Goal: Book appointment/travel/reservation

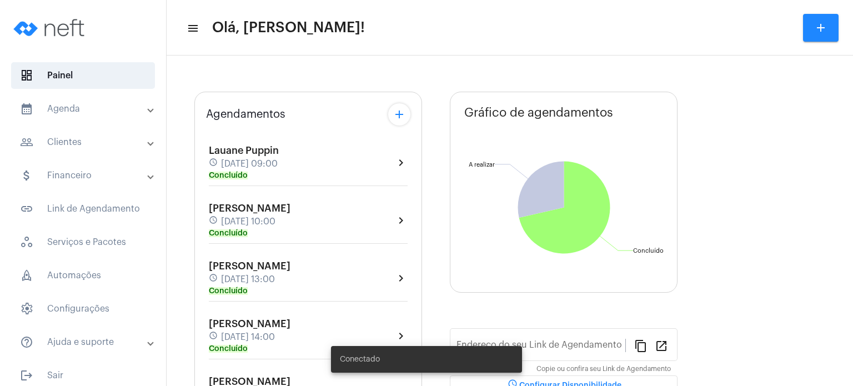
type input "[URL][DOMAIN_NAME]"
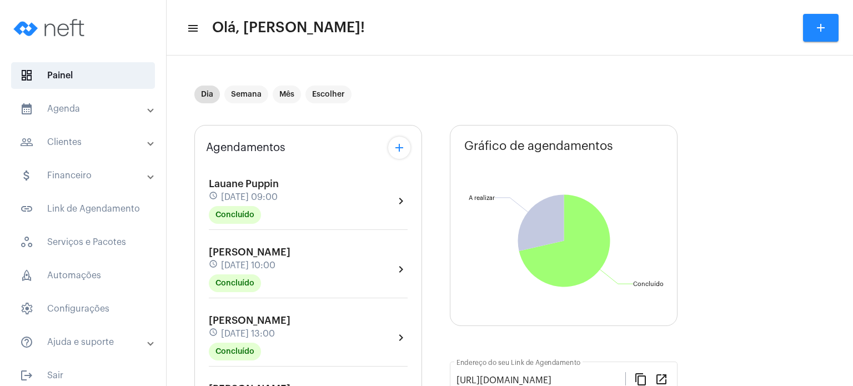
click at [204, 362] on div "Agendamentos add [PERSON_NAME] schedule [DATE] 09:00 Concluído chevron_right [P…" at bounding box center [308, 389] width 228 height 529
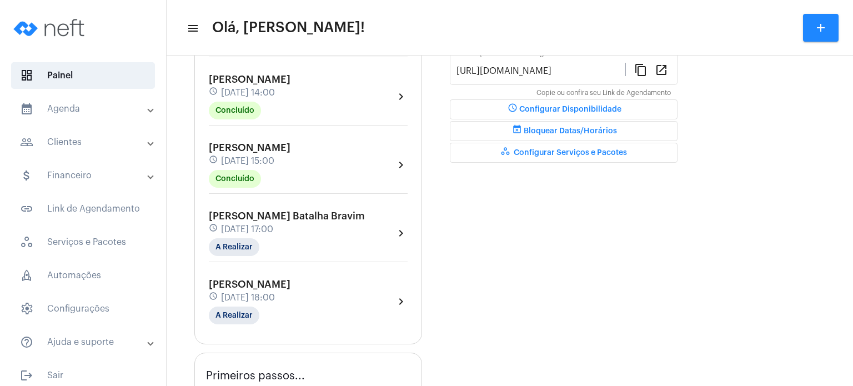
scroll to position [311, 0]
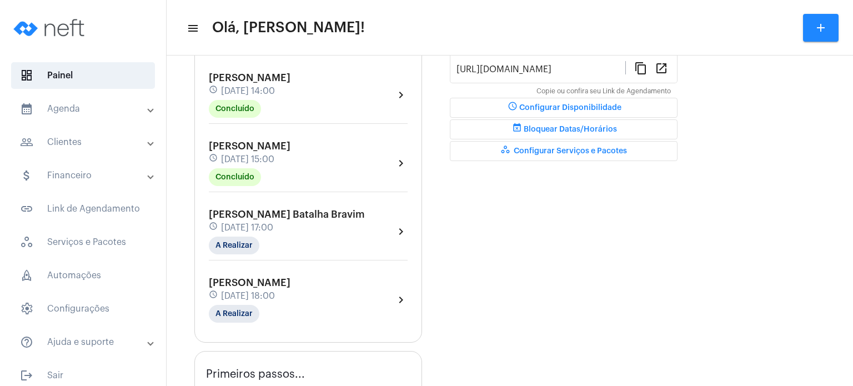
click at [249, 231] on div "[PERSON_NAME] Batalha Bravim schedule [DATE] 17:00 A Realizar" at bounding box center [287, 232] width 156 height 46
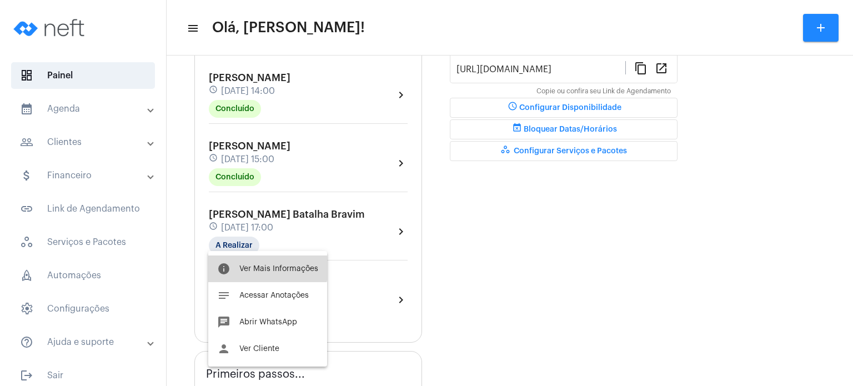
click at [266, 265] on span "Ver Mais Informações" at bounding box center [278, 269] width 79 height 8
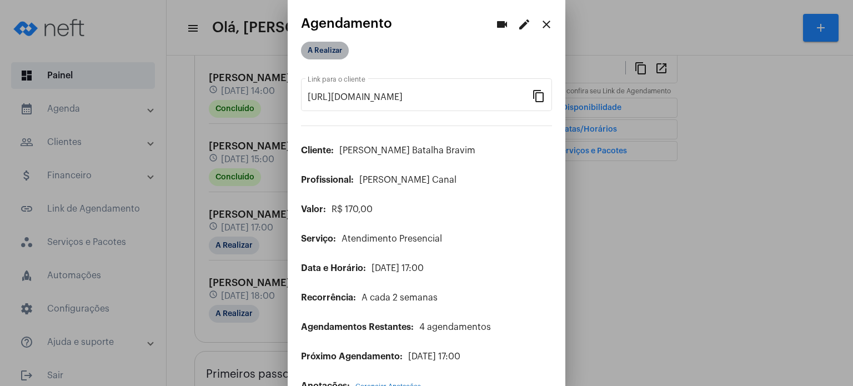
click at [331, 55] on mat-chip "A Realizar" at bounding box center [325, 51] width 48 height 18
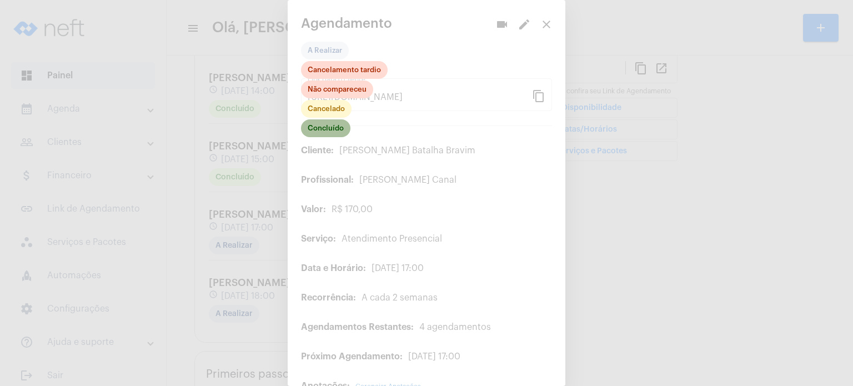
click at [337, 124] on mat-chip "Concluído" at bounding box center [325, 128] width 49 height 18
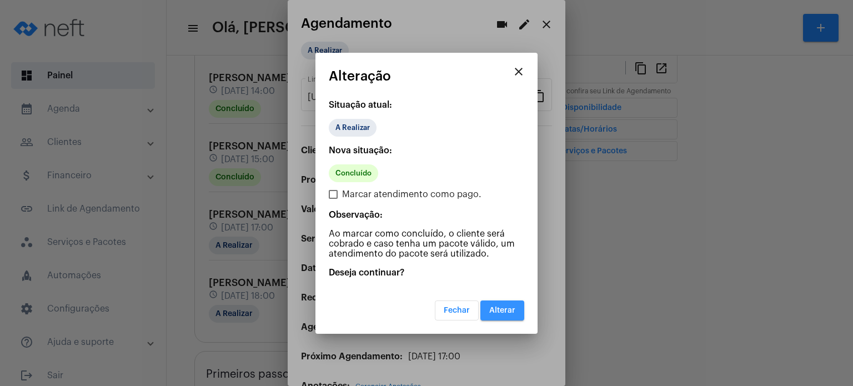
click at [509, 308] on span "Alterar" at bounding box center [502, 311] width 26 height 8
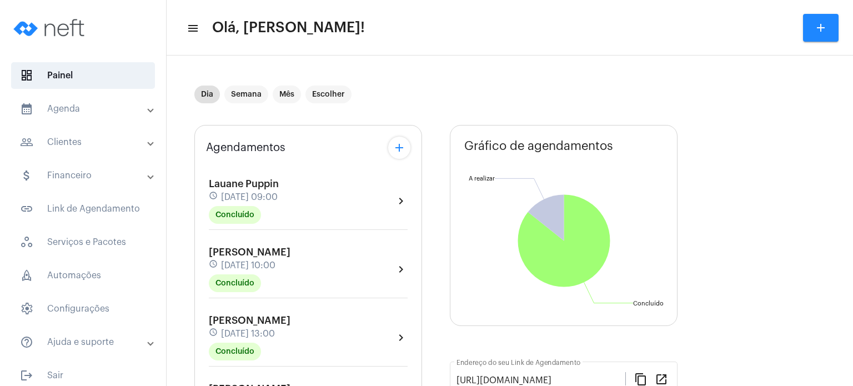
click at [93, 109] on mat-panel-title "calendar_month_outlined Agenda" at bounding box center [84, 108] width 128 height 13
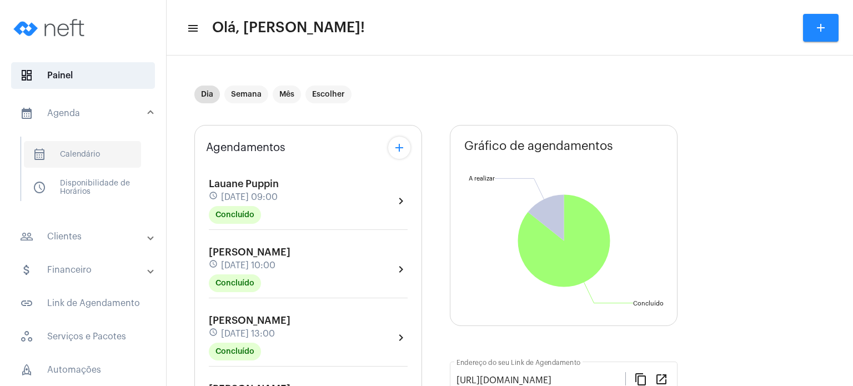
click at [127, 164] on span "calendar_month_outlined Calendário" at bounding box center [82, 154] width 117 height 27
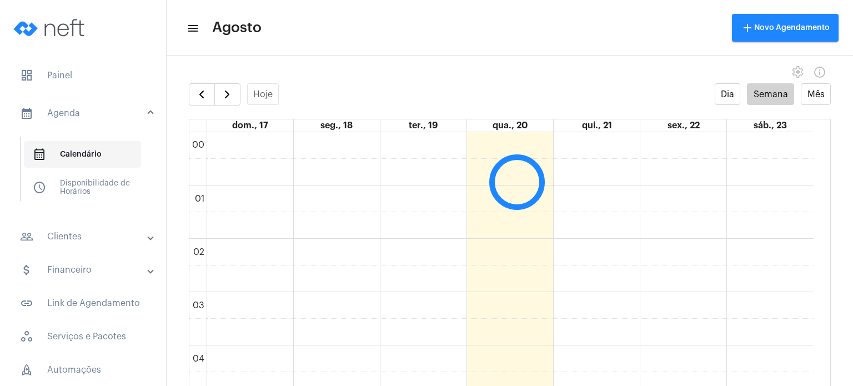
scroll to position [320, 0]
click at [233, 104] on button "button" at bounding box center [227, 94] width 26 height 22
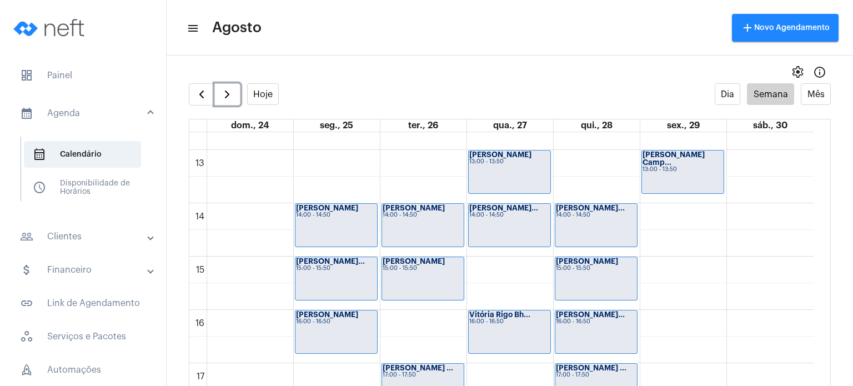
scroll to position [776, 0]
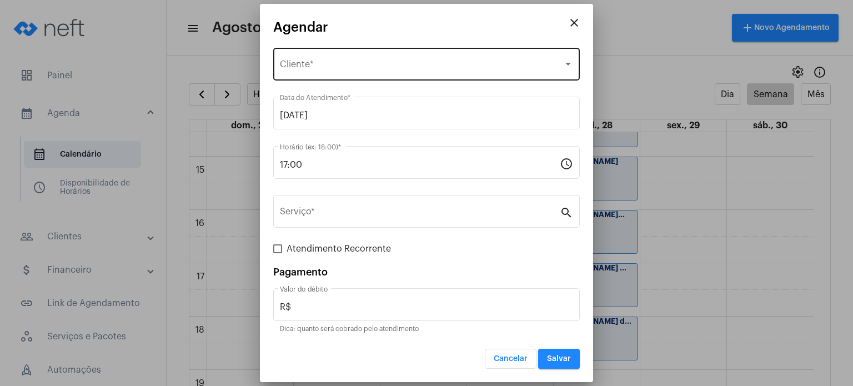
click at [389, 63] on div "Selecione o Cliente" at bounding box center [421, 67] width 283 height 10
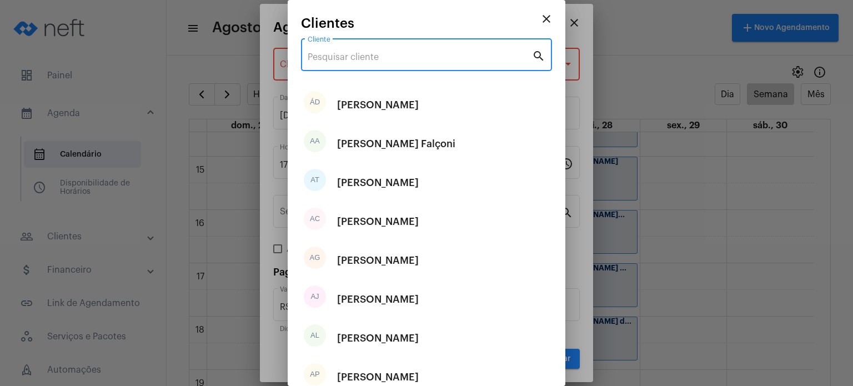
click at [382, 58] on input "Cliente" at bounding box center [420, 57] width 224 height 10
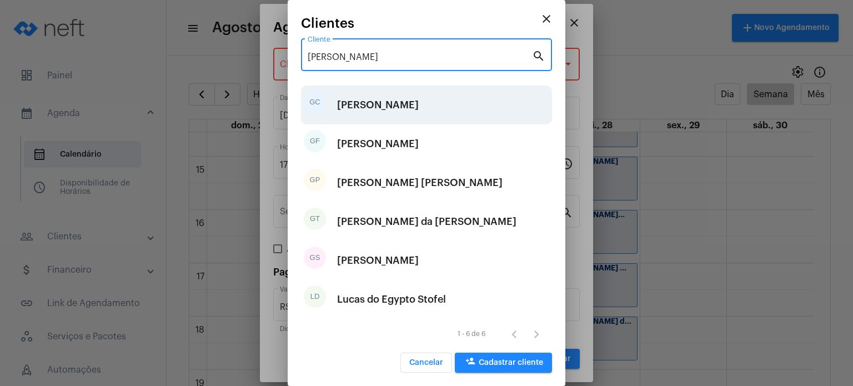
type input "[PERSON_NAME]"
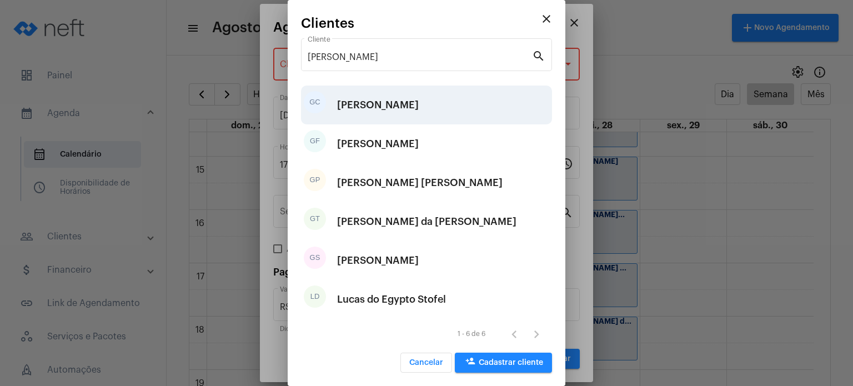
click at [409, 119] on div "[PERSON_NAME]" at bounding box center [378, 104] width 82 height 33
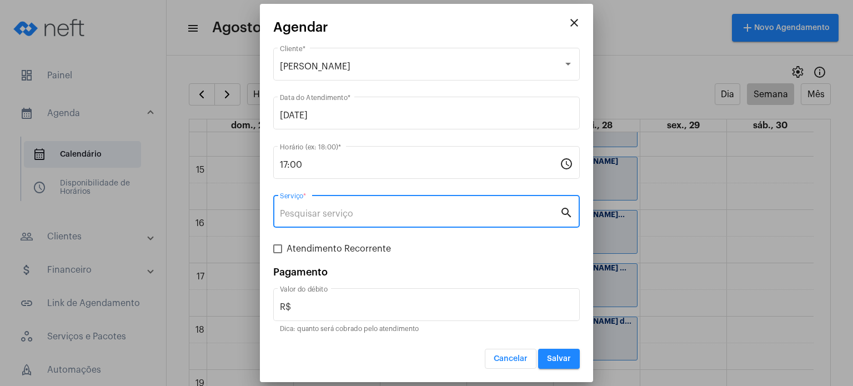
click at [424, 213] on input "Serviço *" at bounding box center [420, 214] width 280 height 10
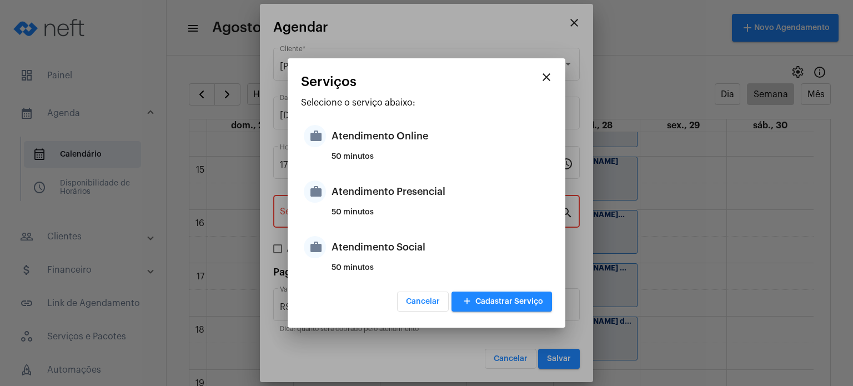
click at [424, 213] on div "50 minutos" at bounding box center [441, 216] width 218 height 17
type input "Atendimento Presencial"
type input "R$ 170"
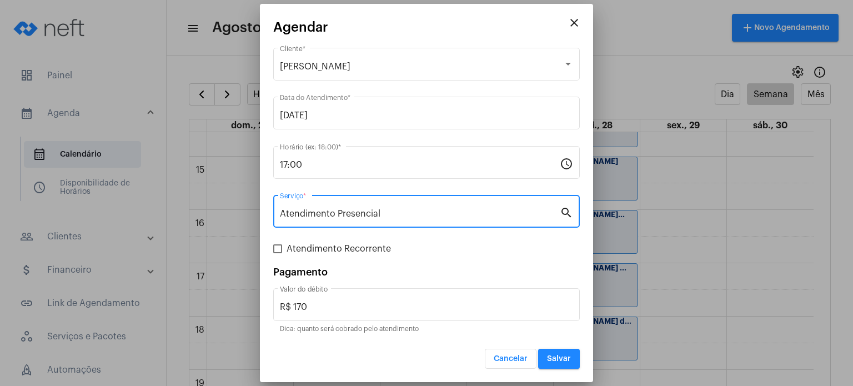
click at [547, 353] on button "Salvar" at bounding box center [559, 359] width 42 height 20
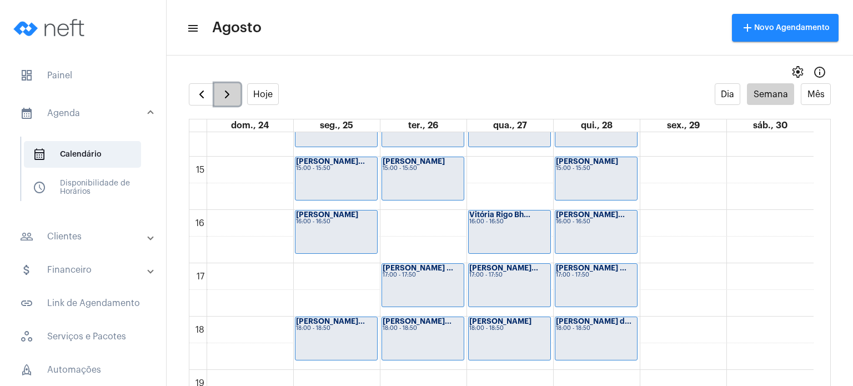
click at [229, 90] on span "button" at bounding box center [227, 94] width 13 height 13
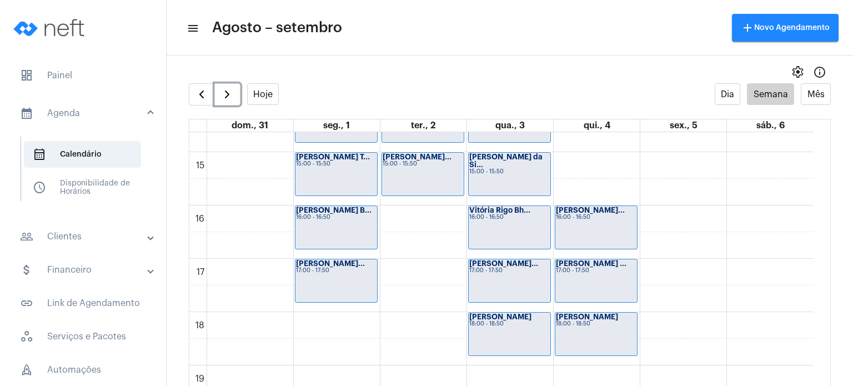
scroll to position [782, 0]
